Goal: Use online tool/utility: Utilize a website feature to perform a specific function

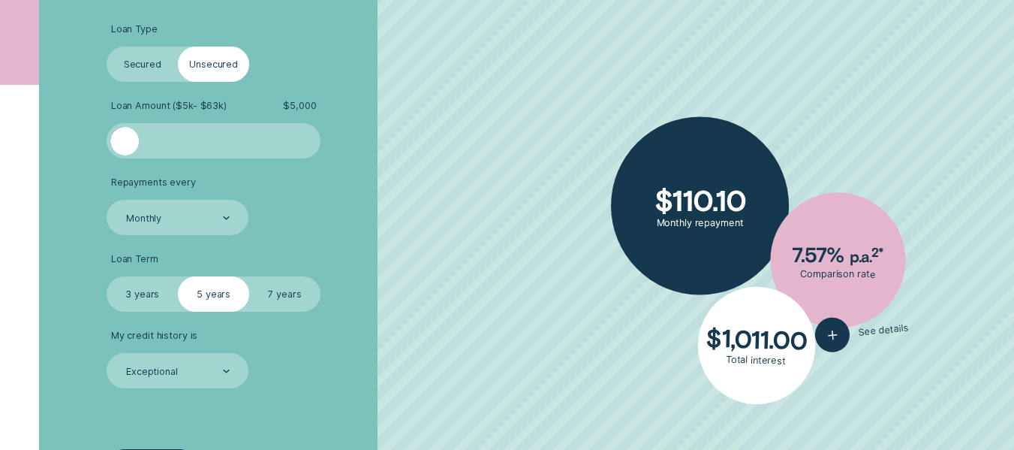
scroll to position [393, 0]
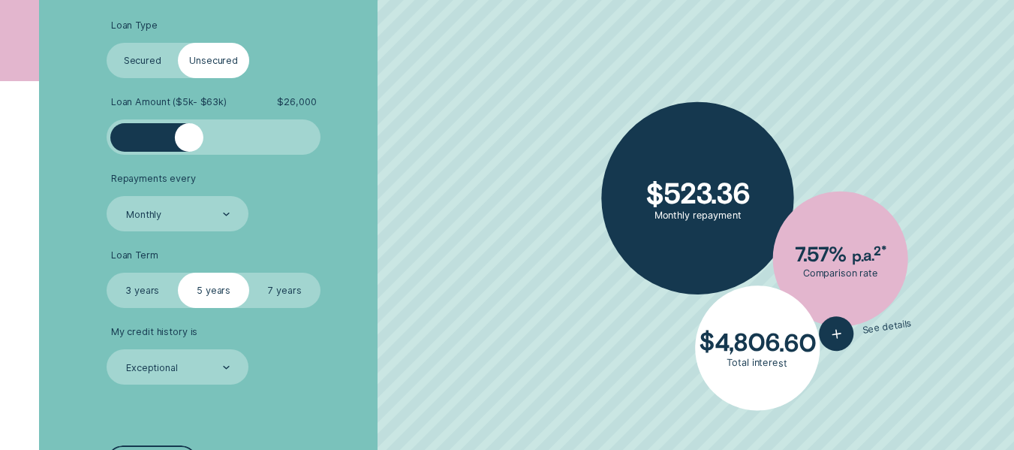
drag, startPoint x: 126, startPoint y: 147, endPoint x: 188, endPoint y: 150, distance: 61.6
click at [188, 150] on div at bounding box center [189, 137] width 29 height 29
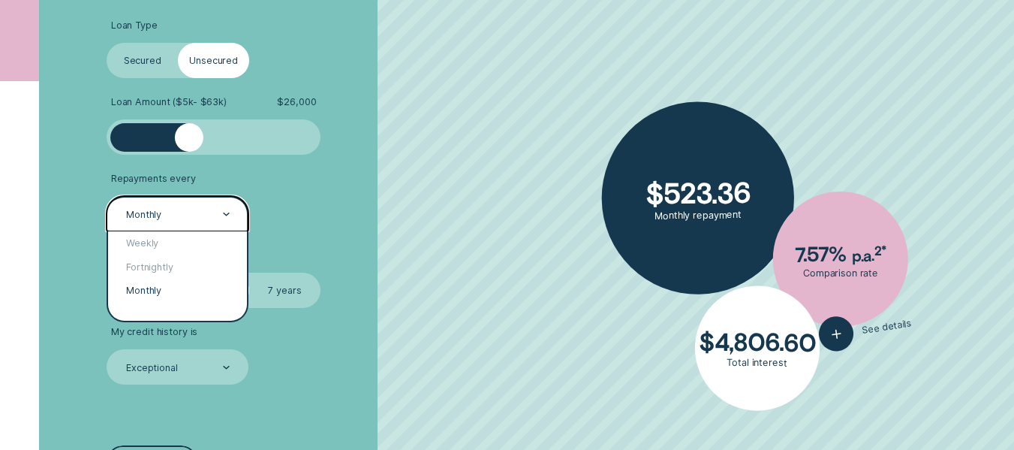
click at [226, 212] on div at bounding box center [226, 214] width 7 height 34
click at [163, 266] on div "Fortnightly" at bounding box center [177, 267] width 139 height 24
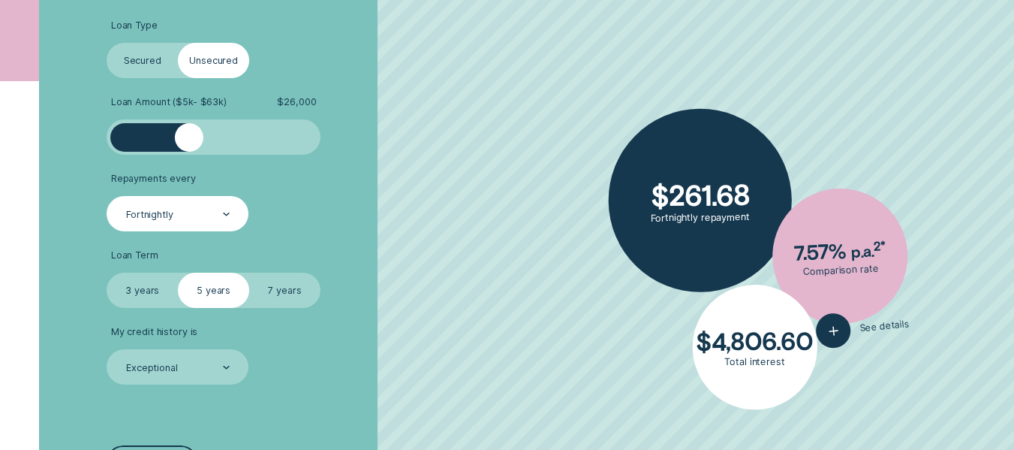
click at [143, 291] on label "3 years" at bounding box center [142, 289] width 71 height 35
click at [107, 272] on input "3 years" at bounding box center [107, 272] width 0 height 0
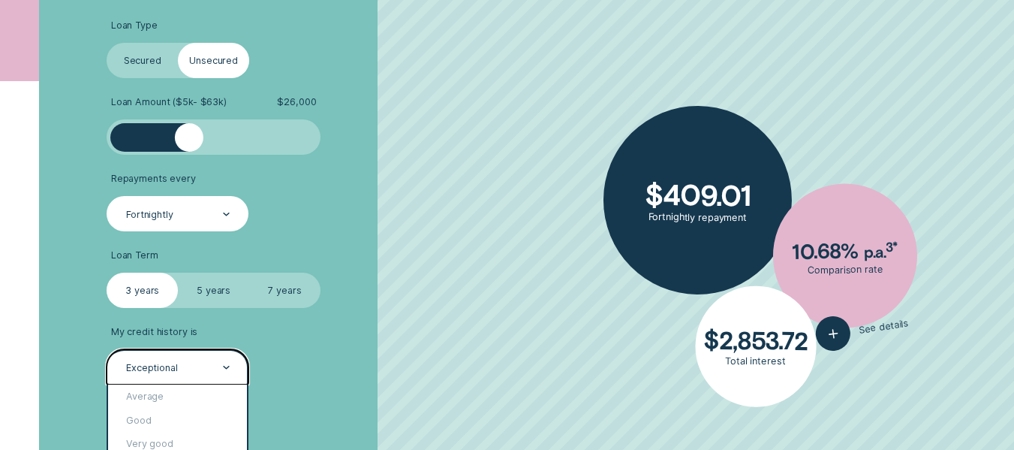
click at [224, 362] on div at bounding box center [226, 367] width 7 height 34
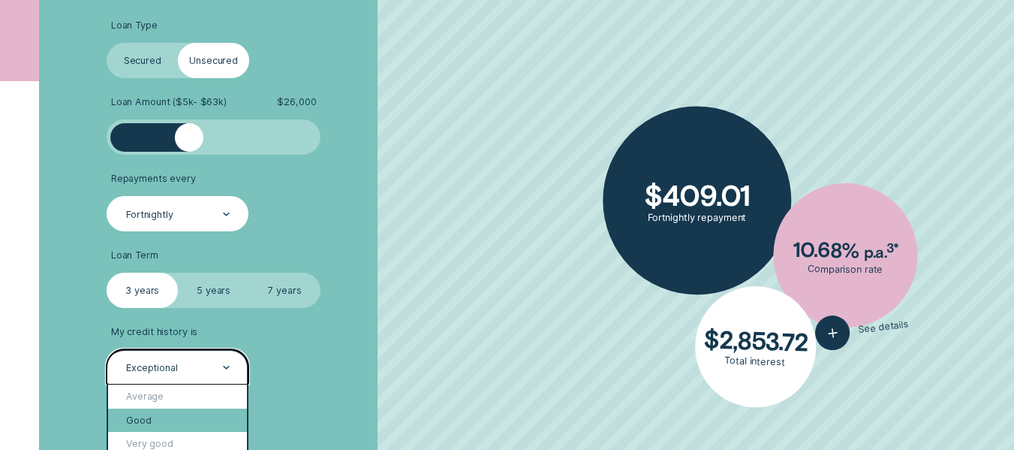
click at [147, 416] on div "Good" at bounding box center [177, 420] width 139 height 24
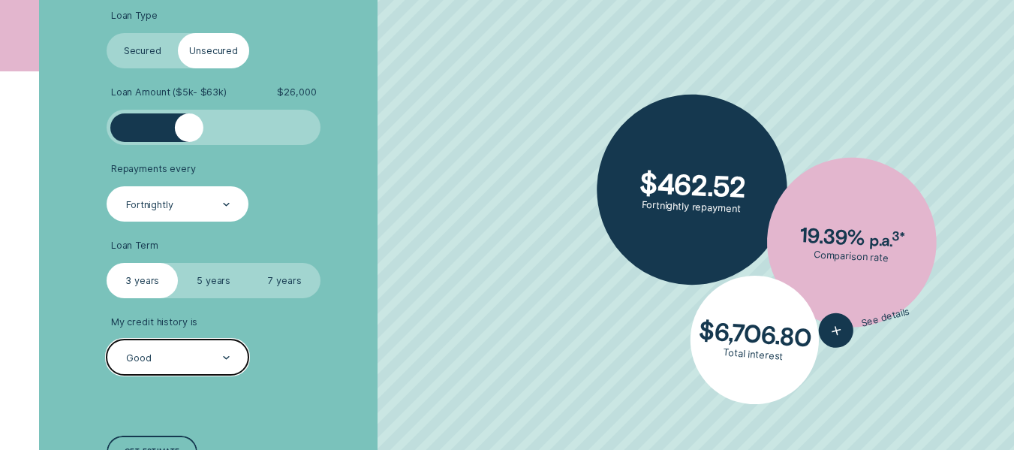
scroll to position [407, 0]
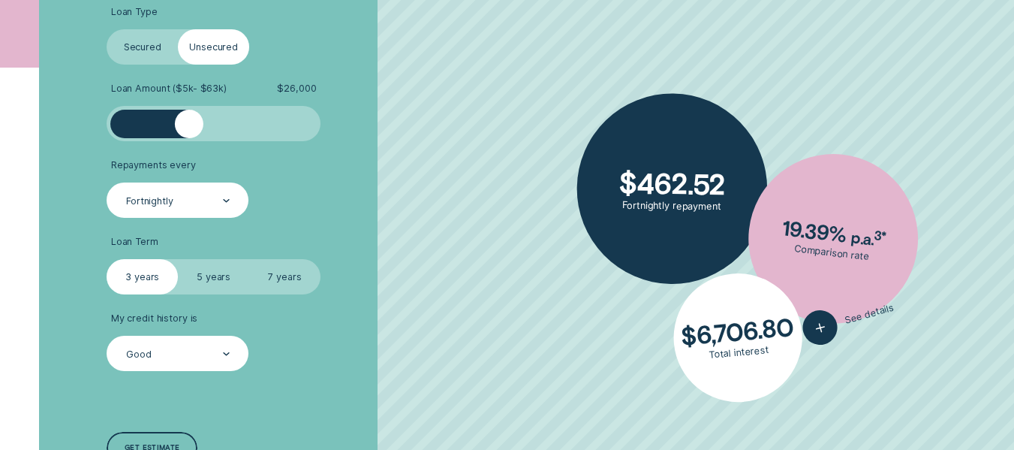
click at [205, 277] on label "5 years" at bounding box center [213, 276] width 71 height 35
click at [178, 259] on input "5 years" at bounding box center [178, 259] width 0 height 0
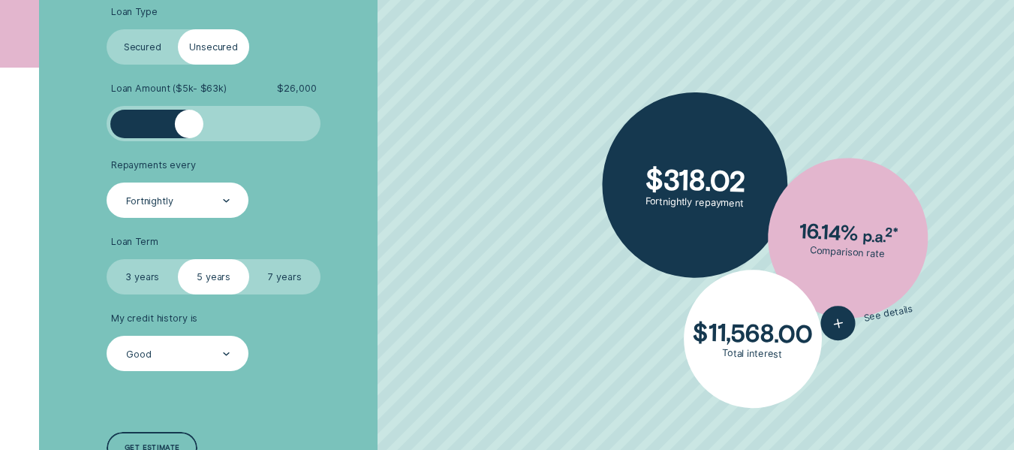
click at [140, 275] on label "3 years" at bounding box center [142, 276] width 71 height 35
click at [107, 259] on input "3 years" at bounding box center [107, 259] width 0 height 0
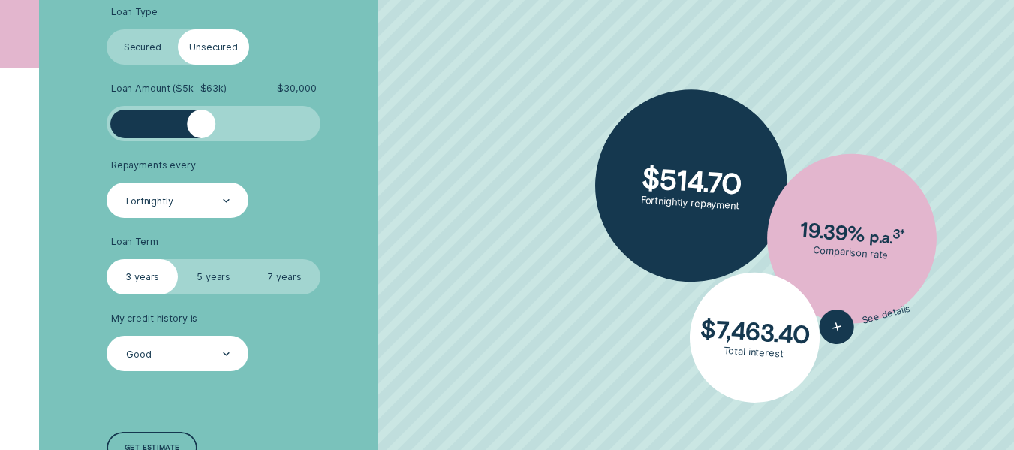
click at [200, 128] on div at bounding box center [201, 124] width 29 height 29
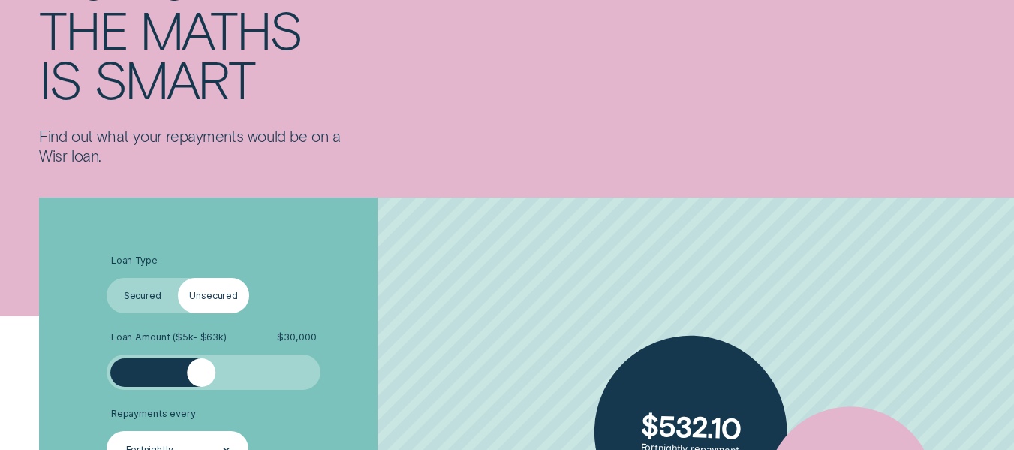
scroll to position [0, 0]
